Goal: Transaction & Acquisition: Download file/media

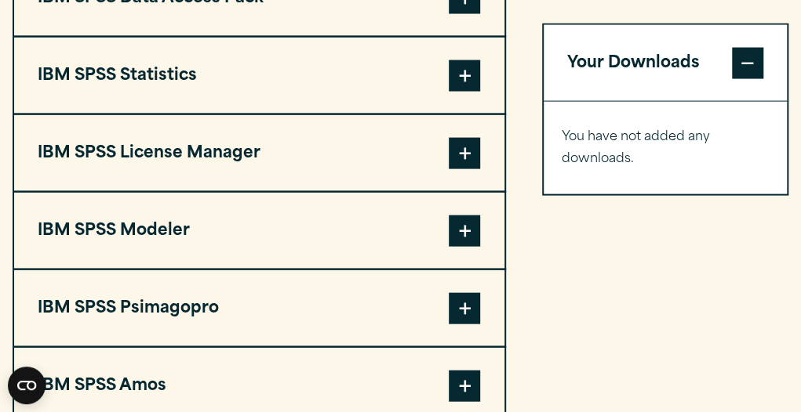
scroll to position [1290, 0]
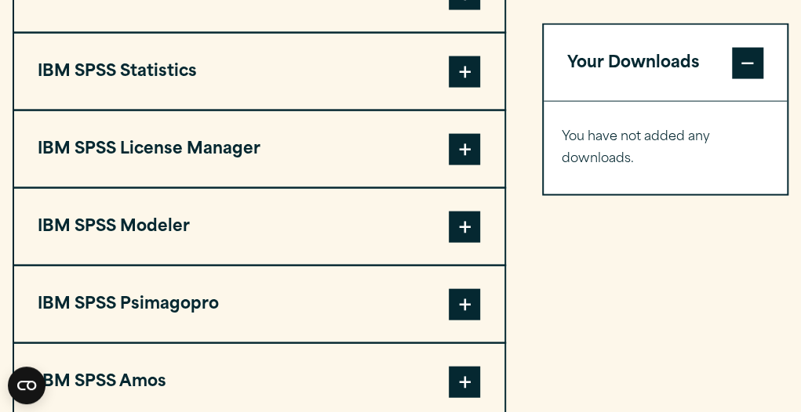
click at [459, 83] on span at bounding box center [464, 71] width 31 height 31
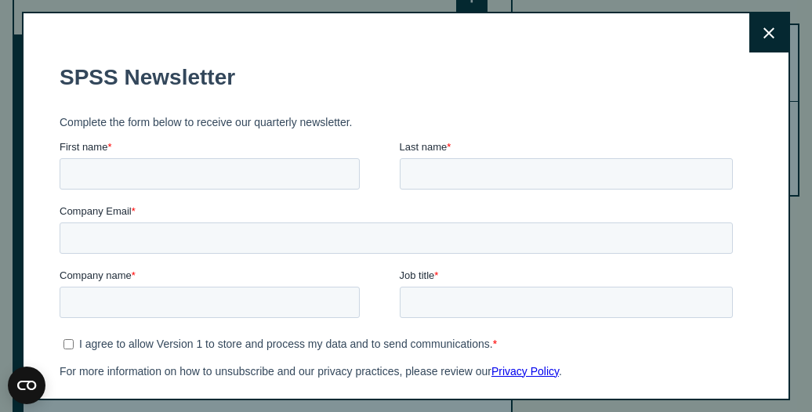
click at [764, 34] on icon at bounding box center [769, 33] width 11 height 12
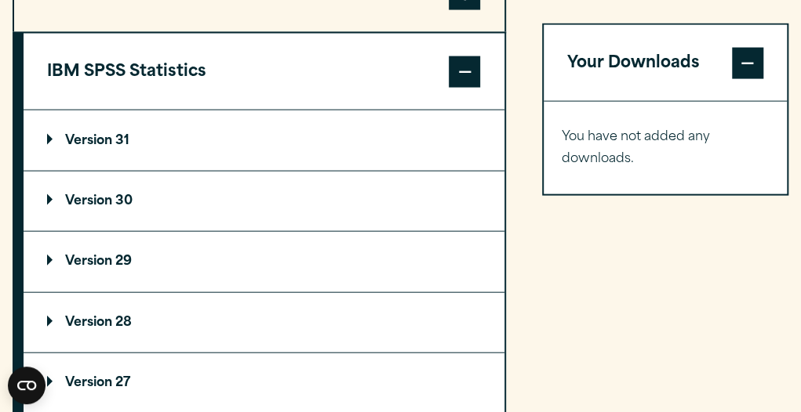
click at [88, 260] on p "Version 29" at bounding box center [89, 262] width 85 height 13
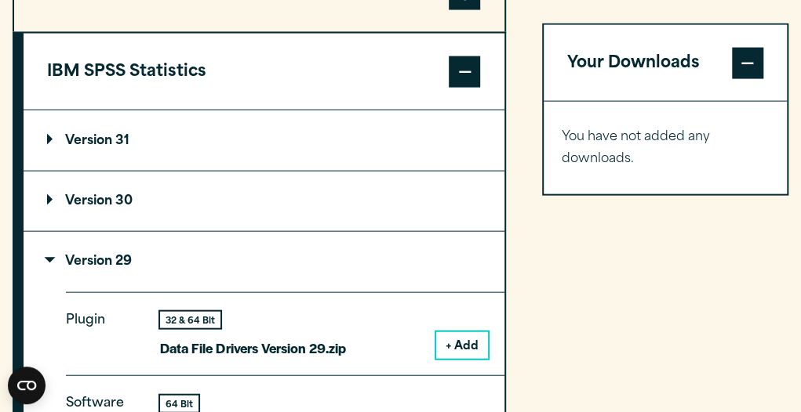
click at [471, 348] on button "+ Add" at bounding box center [462, 345] width 52 height 27
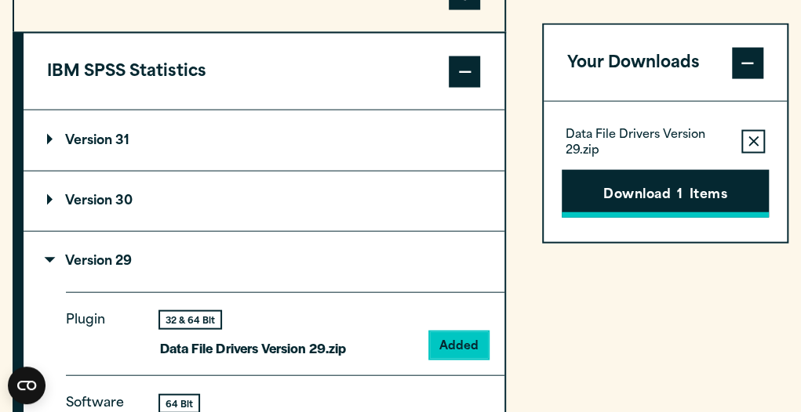
click at [645, 194] on button "Download 1 Items" at bounding box center [664, 194] width 207 height 49
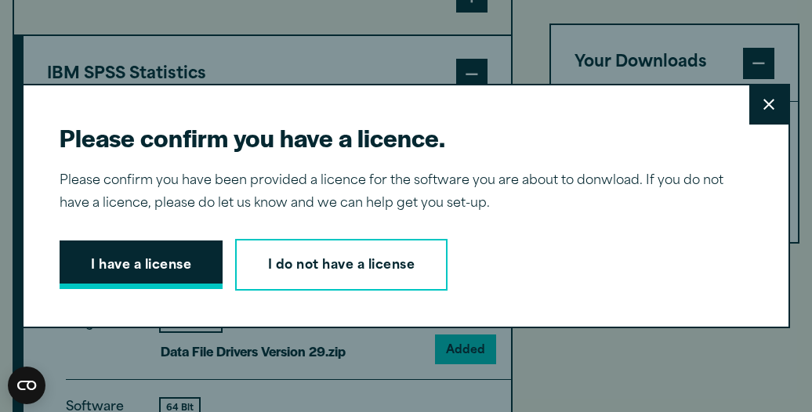
click at [165, 256] on button "I have a license" at bounding box center [141, 265] width 163 height 49
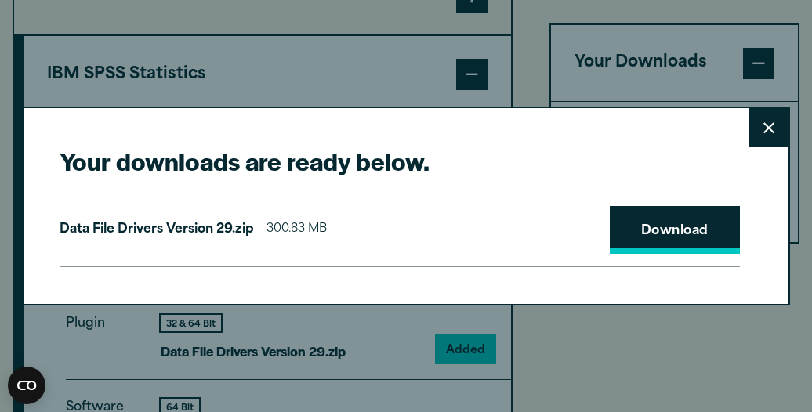
click at [678, 238] on link "Download" at bounding box center [675, 230] width 130 height 49
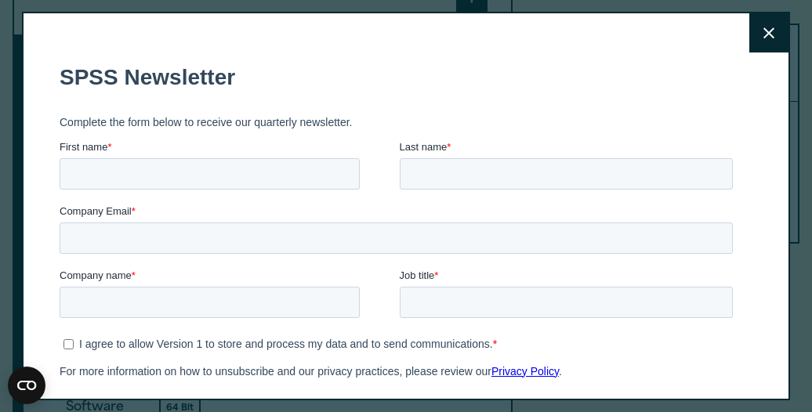
click at [764, 37] on icon at bounding box center [769, 33] width 11 height 12
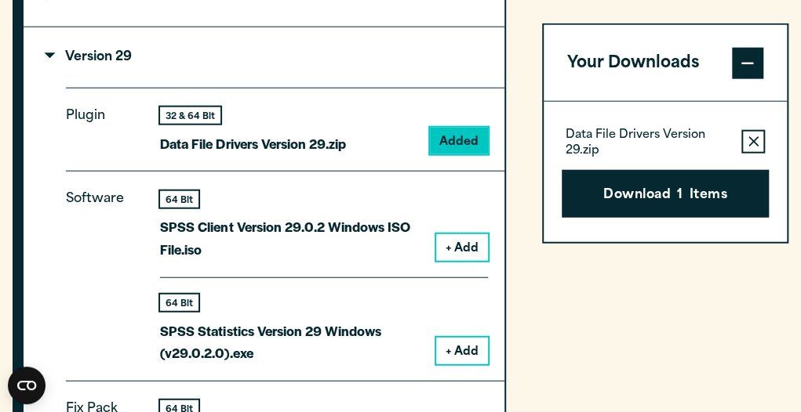
scroll to position [1539, 0]
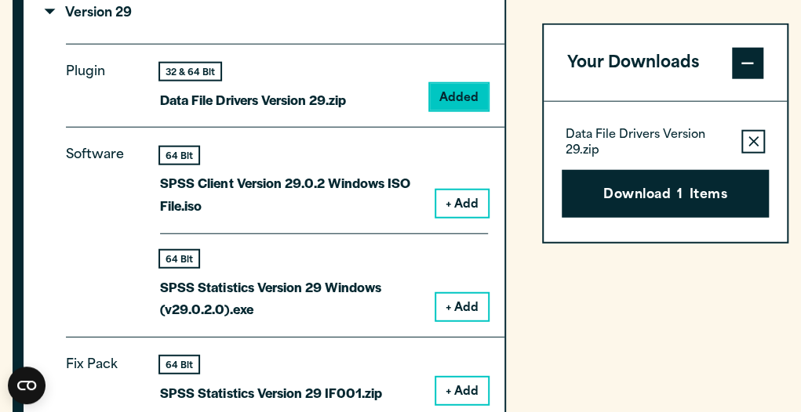
click at [467, 200] on button "+ Add" at bounding box center [462, 204] width 52 height 27
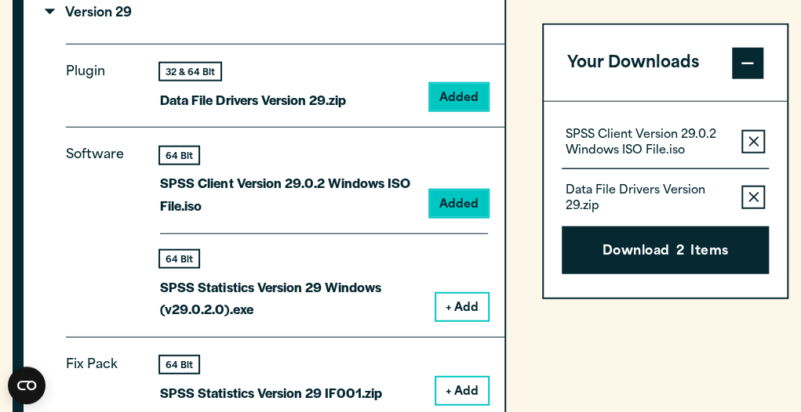
click at [467, 306] on button "+ Add" at bounding box center [462, 307] width 52 height 27
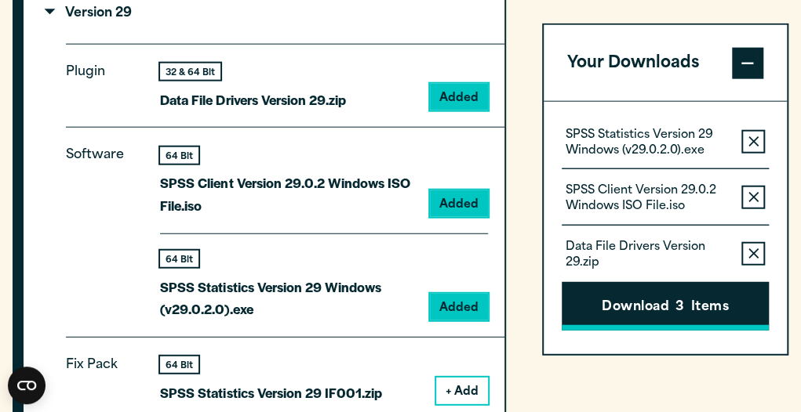
click at [587, 297] on button "Download 3 Items" at bounding box center [664, 306] width 207 height 49
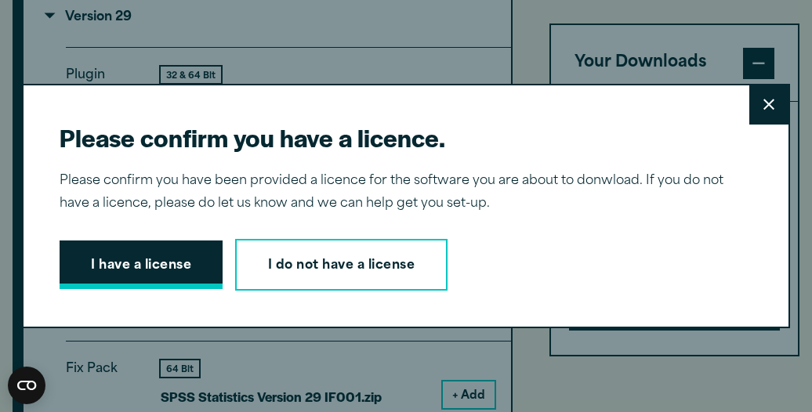
click at [169, 267] on button "I have a license" at bounding box center [141, 265] width 163 height 49
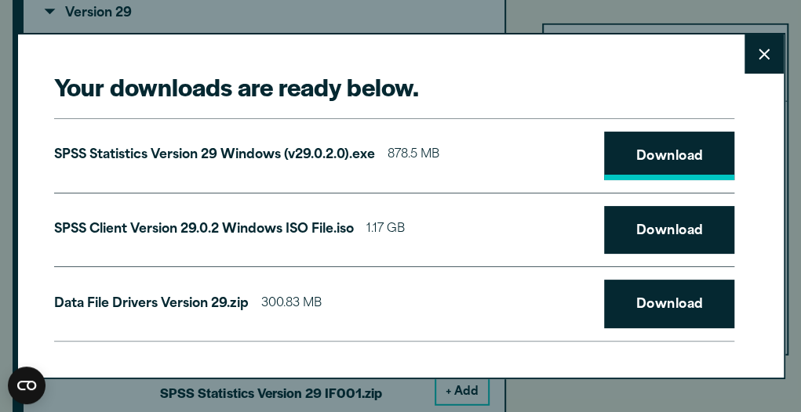
click at [667, 162] on link "Download" at bounding box center [669, 156] width 130 height 49
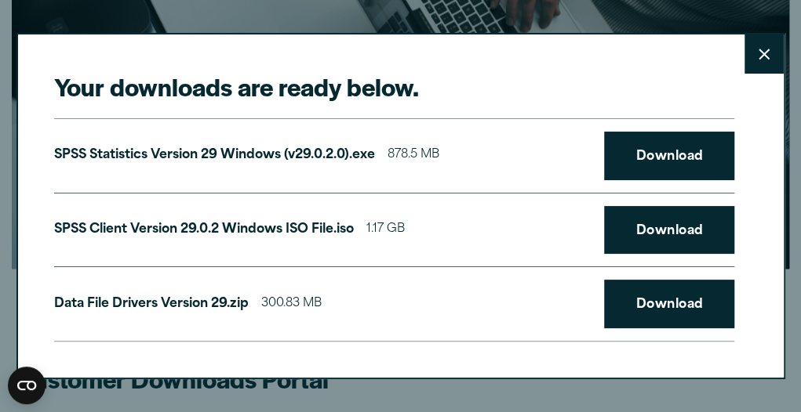
scroll to position [0, 0]
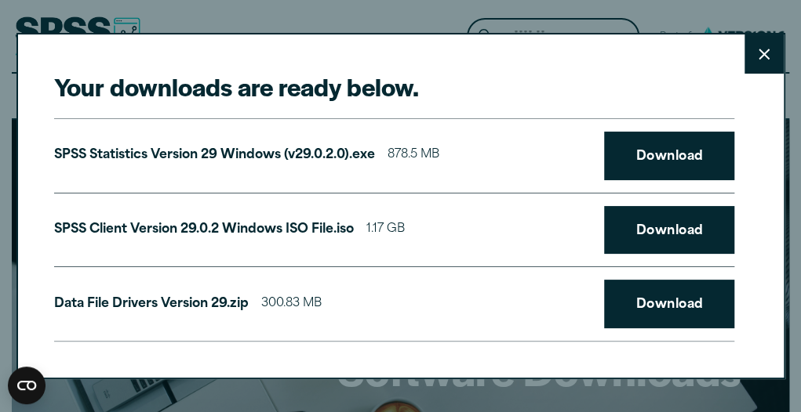
drag, startPoint x: 610, startPoint y: 36, endPoint x: 743, endPoint y: -45, distance: 156.3
